Goal: Book appointment/travel/reservation

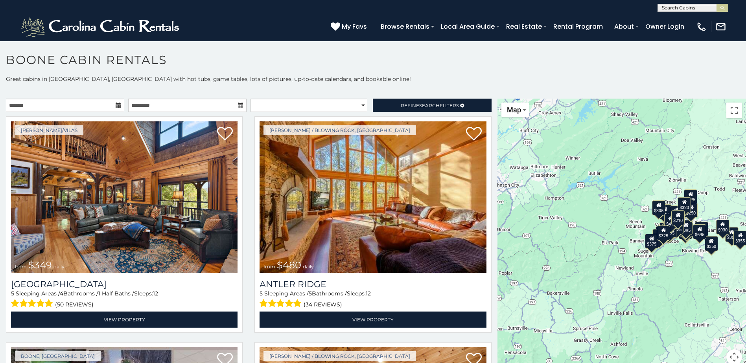
scroll to position [0, 0]
click at [703, 10] on input "text" at bounding box center [692, 9] width 69 height 8
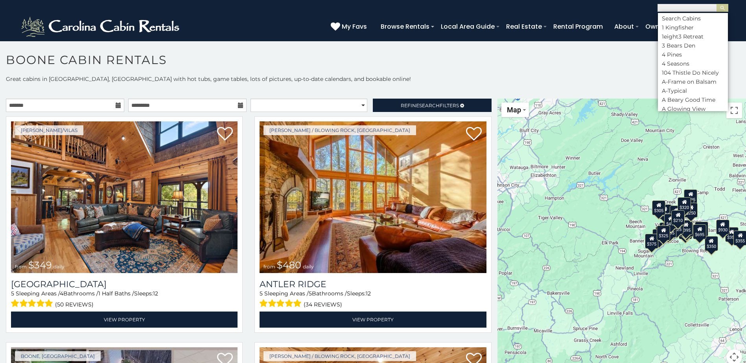
click at [575, 59] on h1 "Boone Cabin Rentals" at bounding box center [373, 64] width 746 height 22
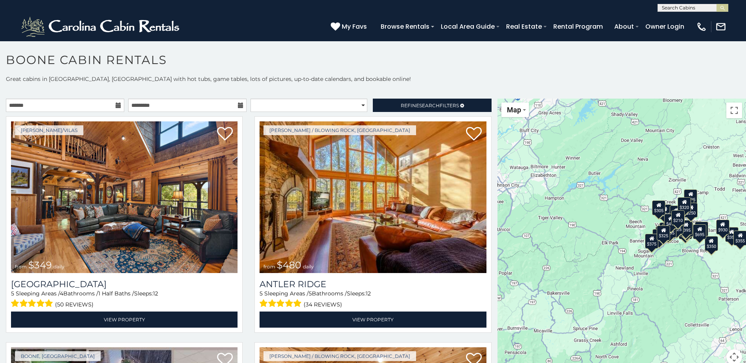
click at [708, 7] on input "text" at bounding box center [692, 9] width 69 height 8
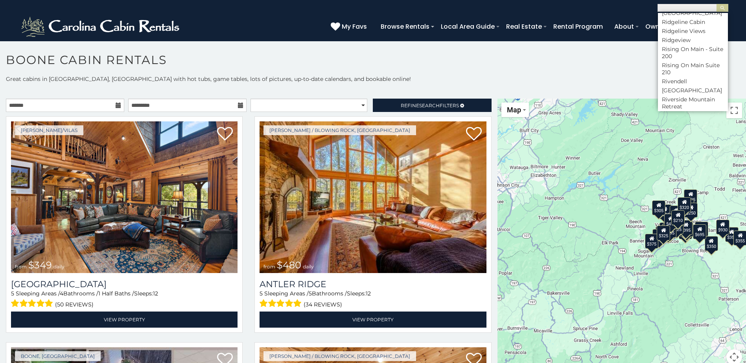
scroll to position [2870, 0]
click at [593, 68] on h1 "Boone Cabin Rentals" at bounding box center [373, 64] width 746 height 22
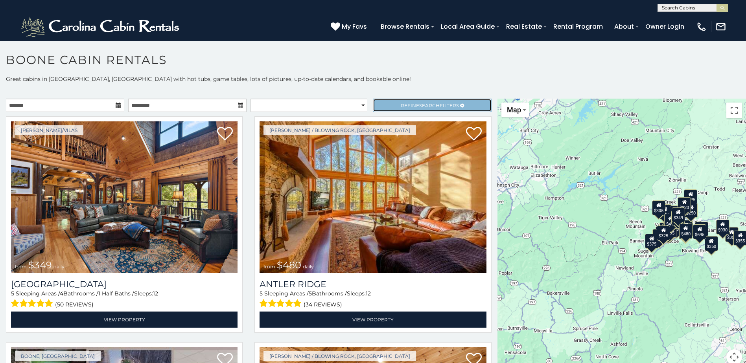
click at [460, 104] on icon at bounding box center [462, 105] width 4 height 5
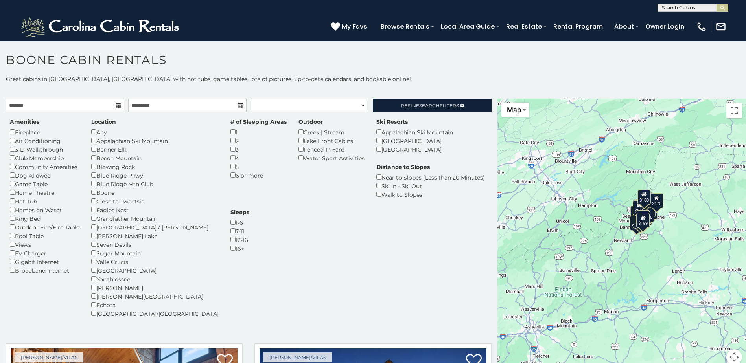
click at [355, 231] on div "Amenities Fireplace Air Conditioning 3-D Walkthrough Club Membership Community …" at bounding box center [248, 223] width 489 height 210
